Goal: Check status: Check status

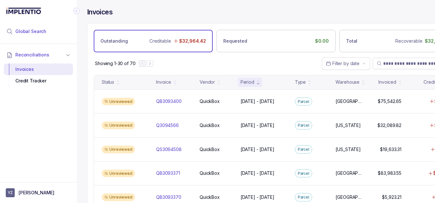
click at [28, 29] on span "Global Search" at bounding box center [30, 31] width 31 height 6
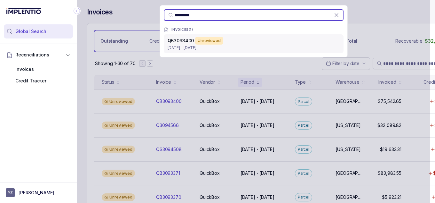
type input "*********"
click at [213, 45] on p "[DATE] - [DATE]" at bounding box center [254, 47] width 172 height 6
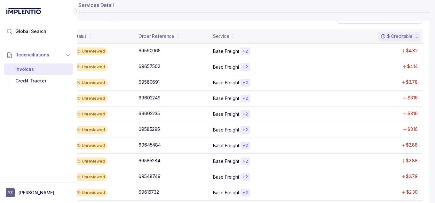
scroll to position [183, 40]
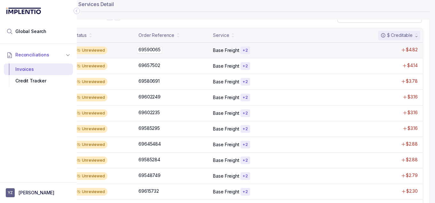
click at [145, 49] on p "69590065" at bounding box center [149, 49] width 25 height 7
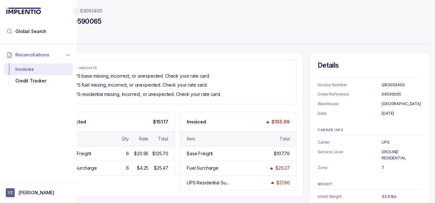
scroll to position [48, 35]
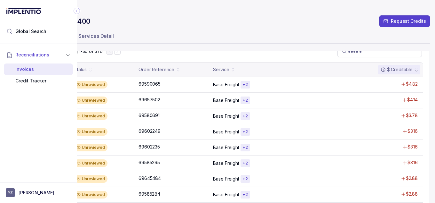
scroll to position [151, 35]
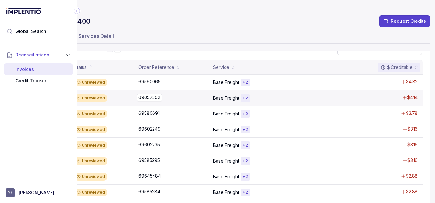
click at [152, 98] on p "69657502" at bounding box center [149, 97] width 25 height 7
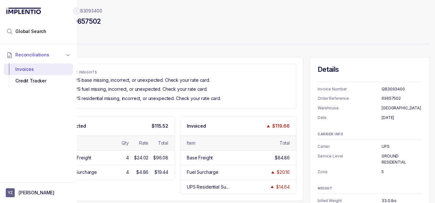
scroll to position [44, 35]
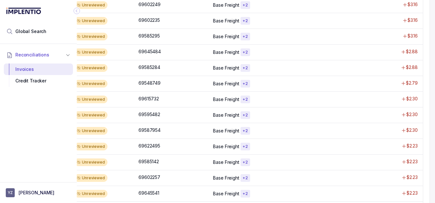
scroll to position [276, 35]
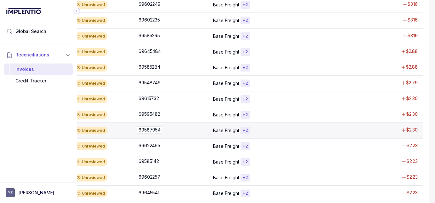
click at [152, 132] on p "69587954" at bounding box center [149, 129] width 25 height 7
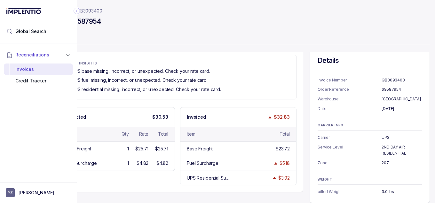
scroll to position [58, 35]
